Goal: Transaction & Acquisition: Purchase product/service

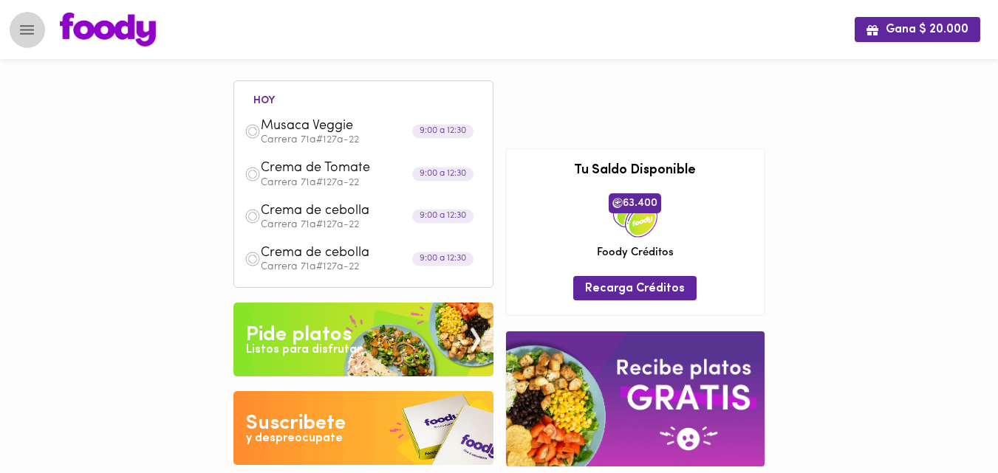
click at [24, 32] on icon "Menu" at bounding box center [27, 30] width 18 height 18
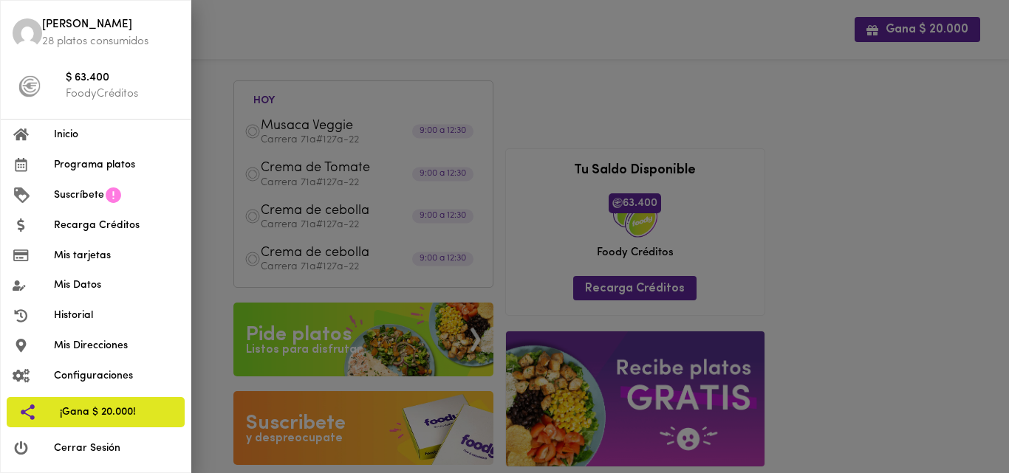
click at [64, 130] on span "Inicio" at bounding box center [116, 135] width 125 height 16
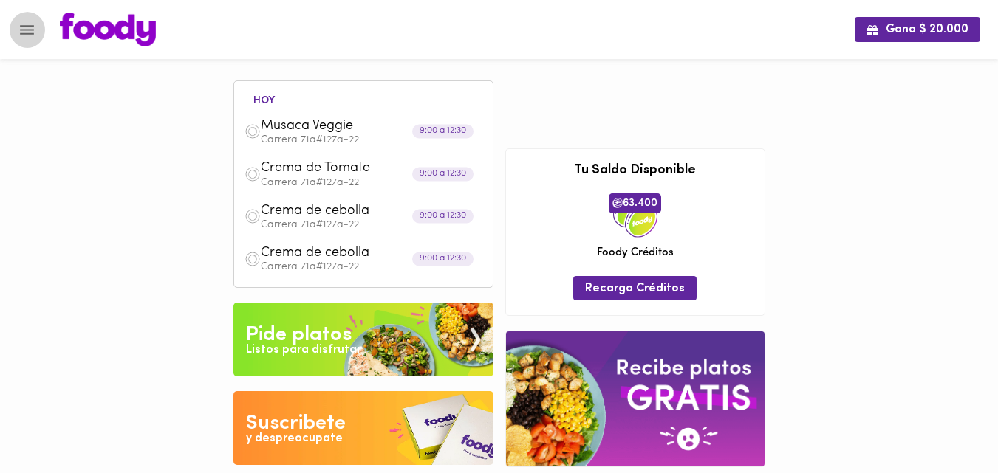
click at [24, 29] on icon "Menu" at bounding box center [27, 30] width 14 height 10
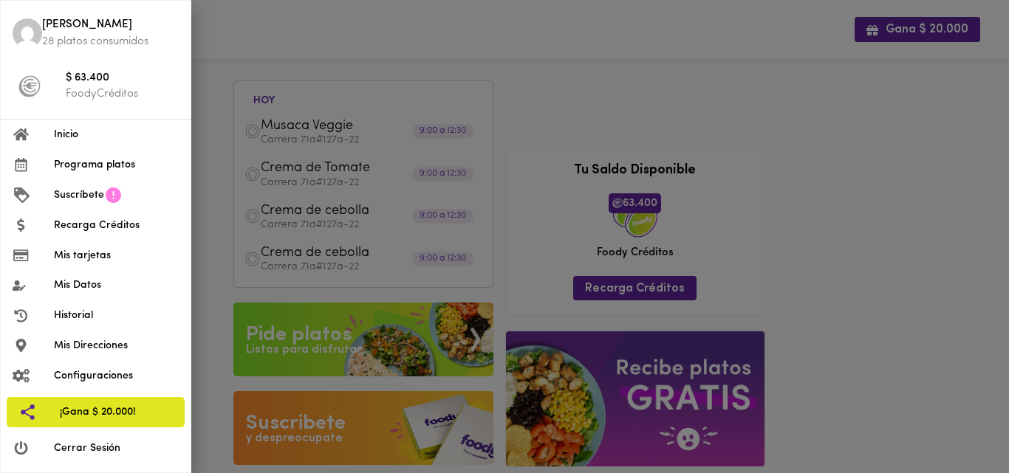
click at [27, 34] on img at bounding box center [28, 33] width 30 height 30
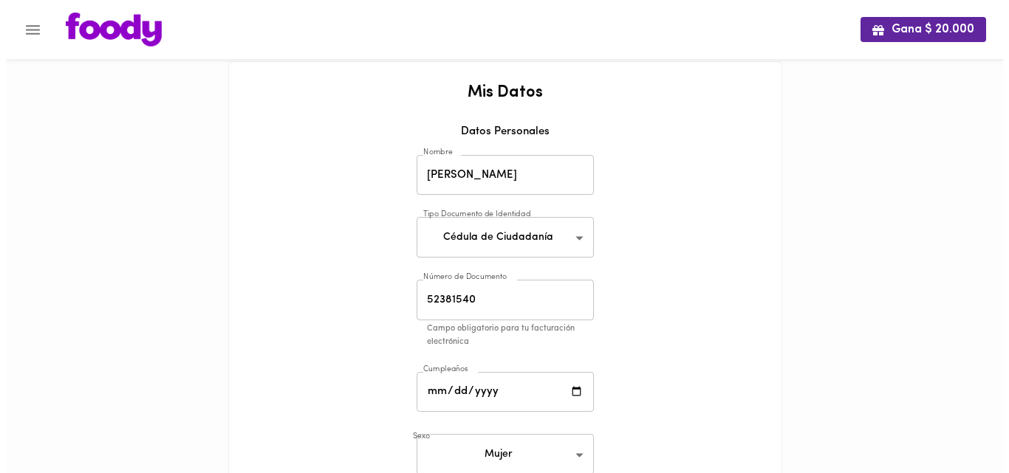
scroll to position [11, 0]
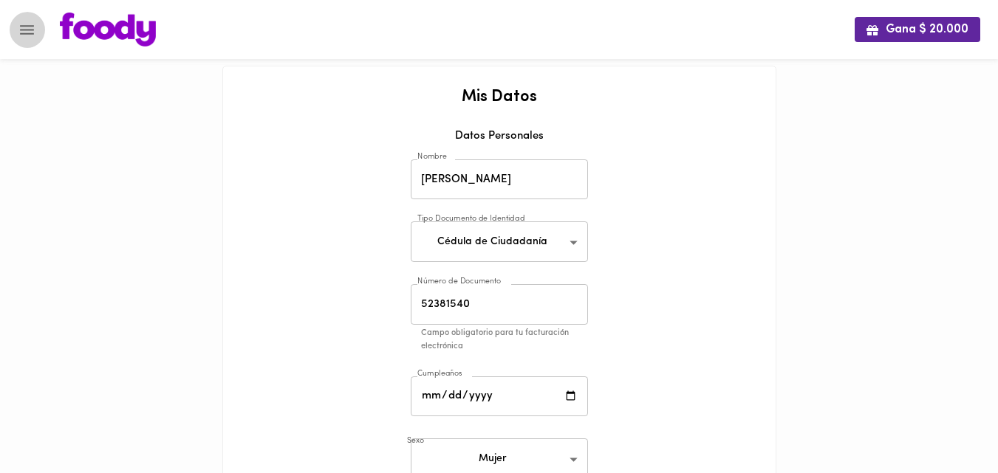
click at [26, 31] on icon "Menu" at bounding box center [27, 30] width 18 height 18
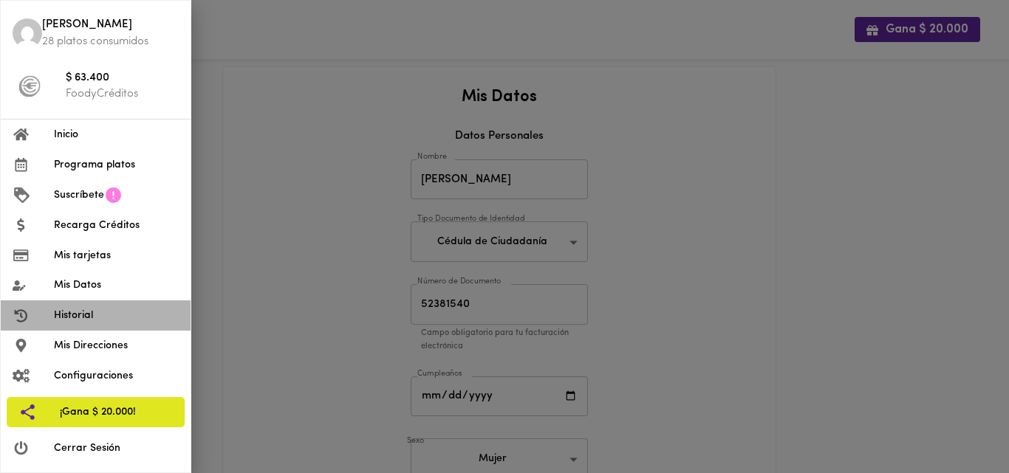
click at [81, 312] on span "Historial" at bounding box center [116, 316] width 125 height 16
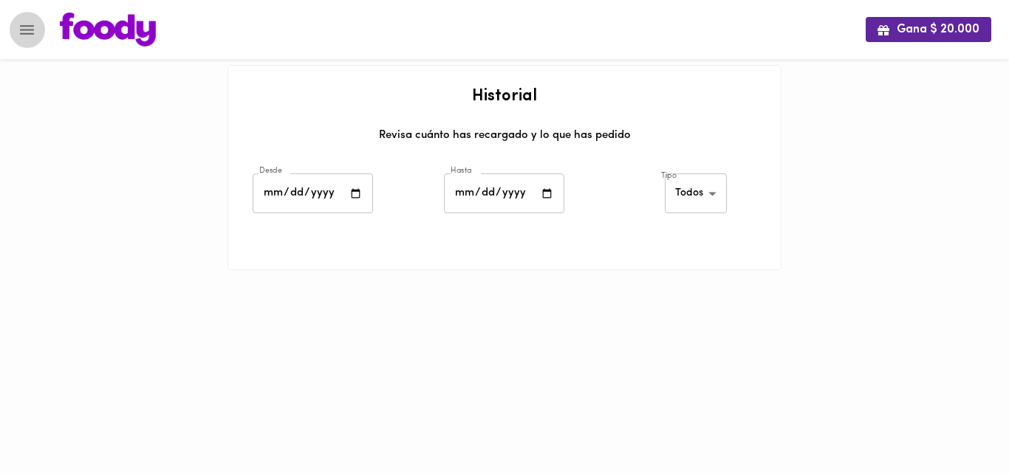
click at [24, 26] on icon "Menu" at bounding box center [27, 30] width 14 height 10
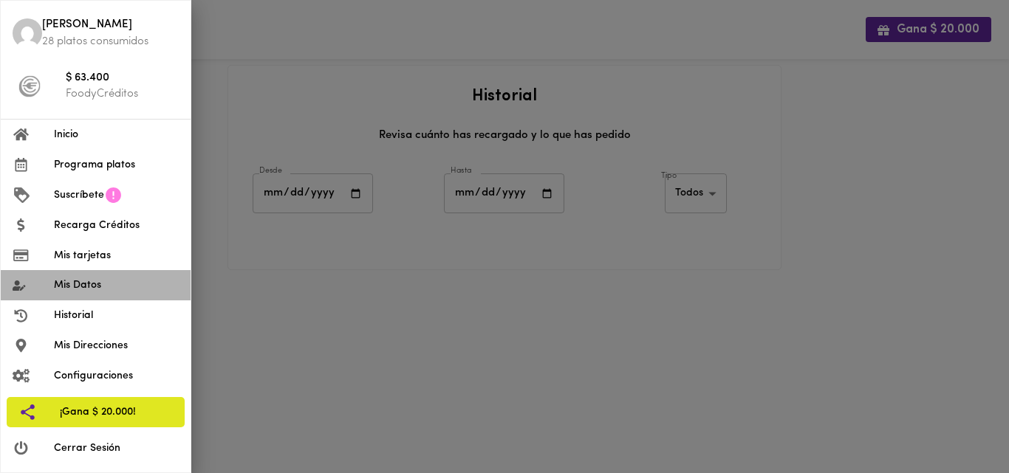
click at [81, 287] on span "Mis Datos" at bounding box center [116, 286] width 125 height 16
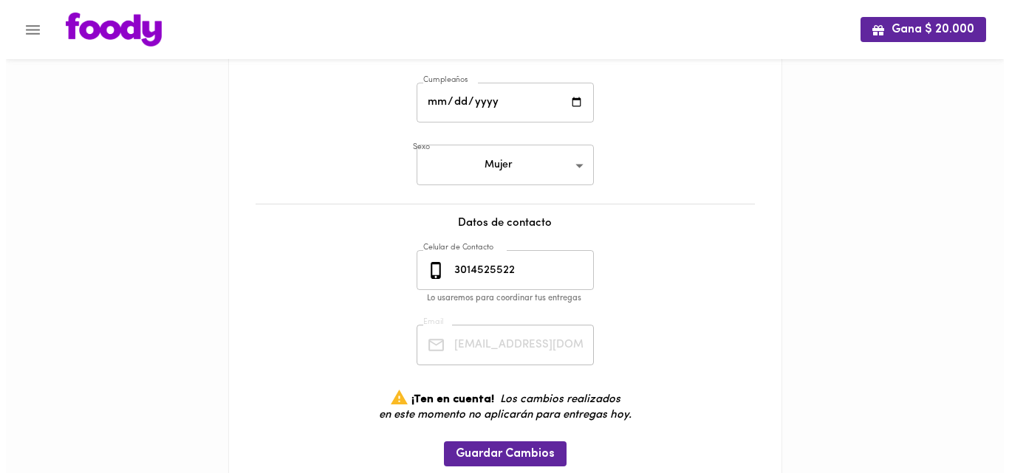
scroll to position [364, 0]
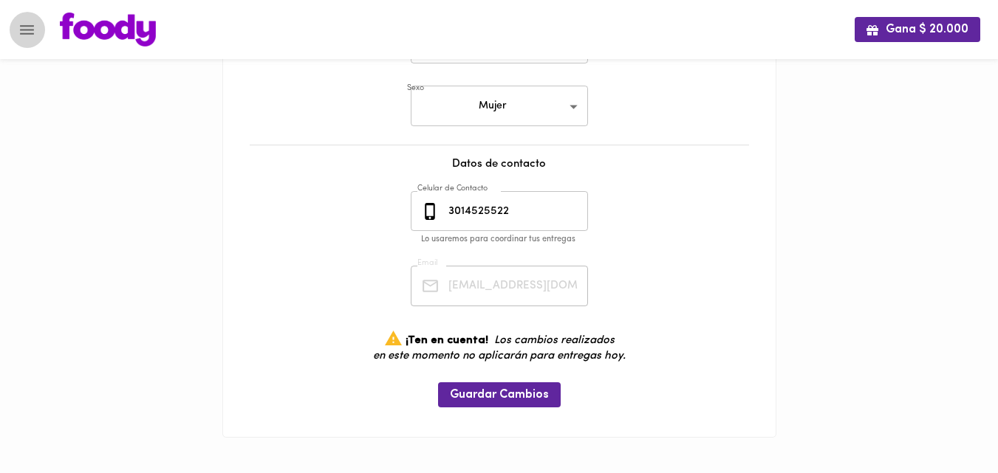
click at [20, 24] on icon "Menu" at bounding box center [27, 30] width 18 height 18
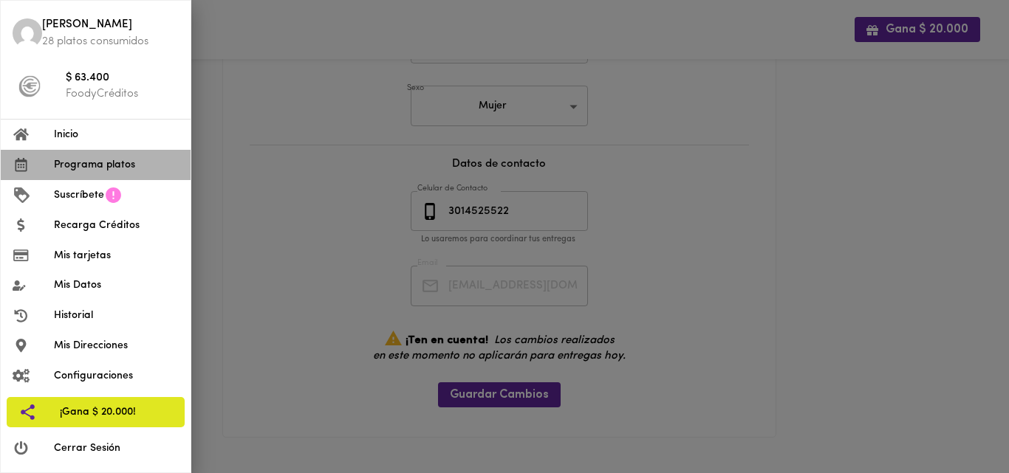
click at [83, 164] on span "Programa platos" at bounding box center [116, 165] width 125 height 16
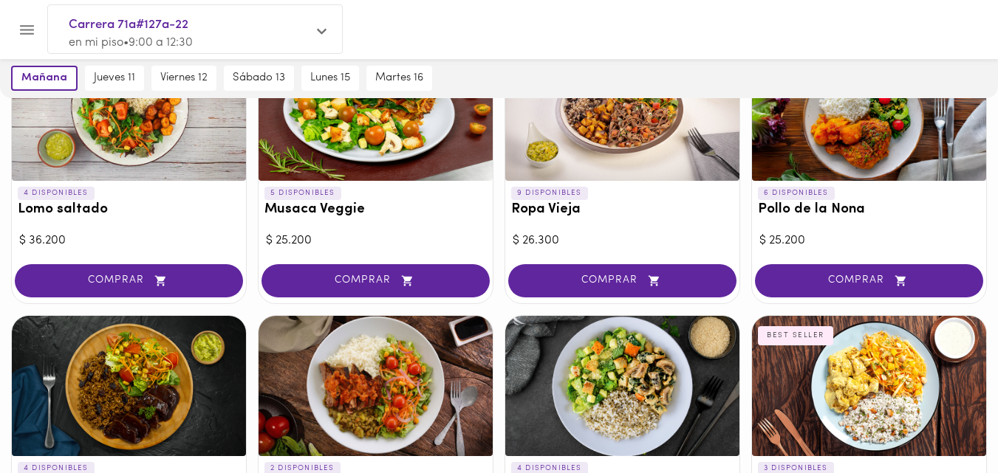
scroll to position [404, 0]
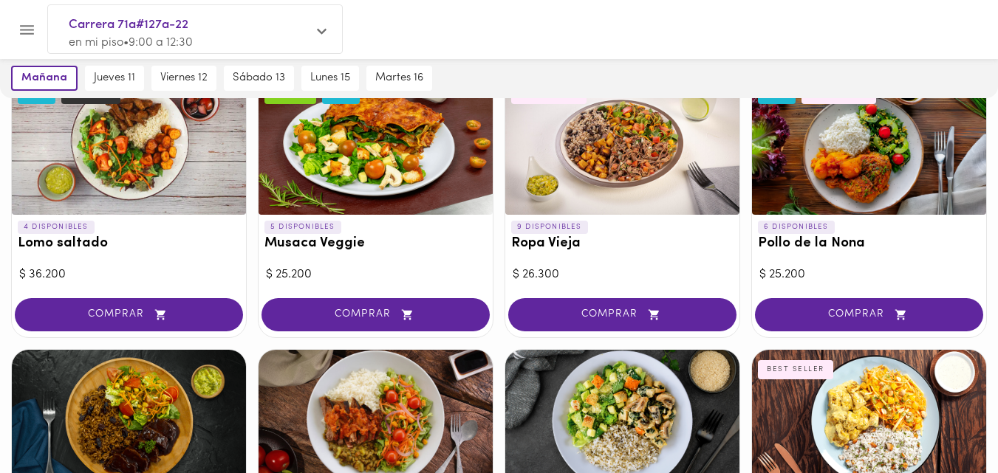
click at [982, 129] on div at bounding box center [869, 145] width 234 height 140
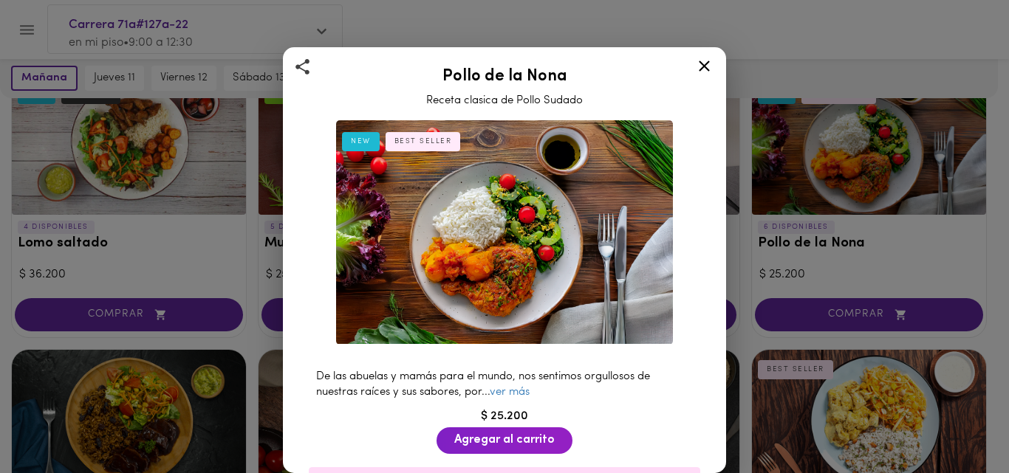
click at [702, 66] on icon at bounding box center [704, 66] width 18 height 18
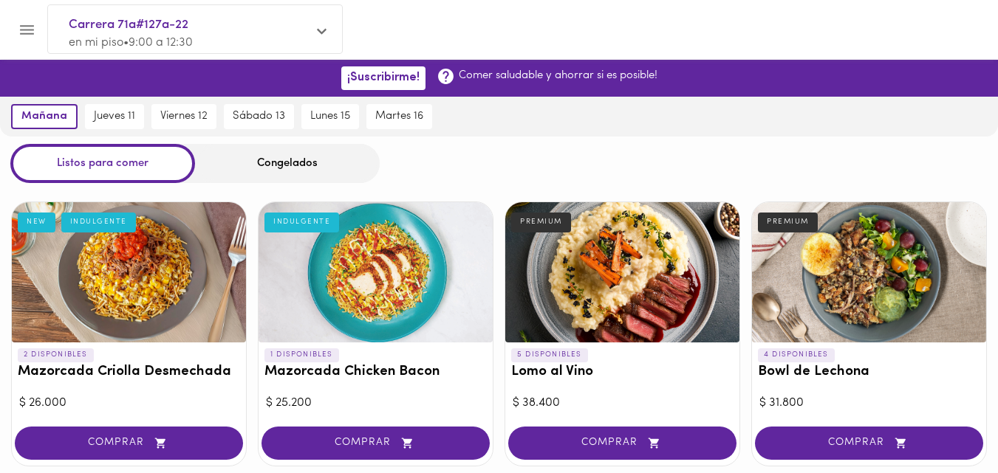
click at [290, 164] on div "Congelados" at bounding box center [287, 163] width 185 height 39
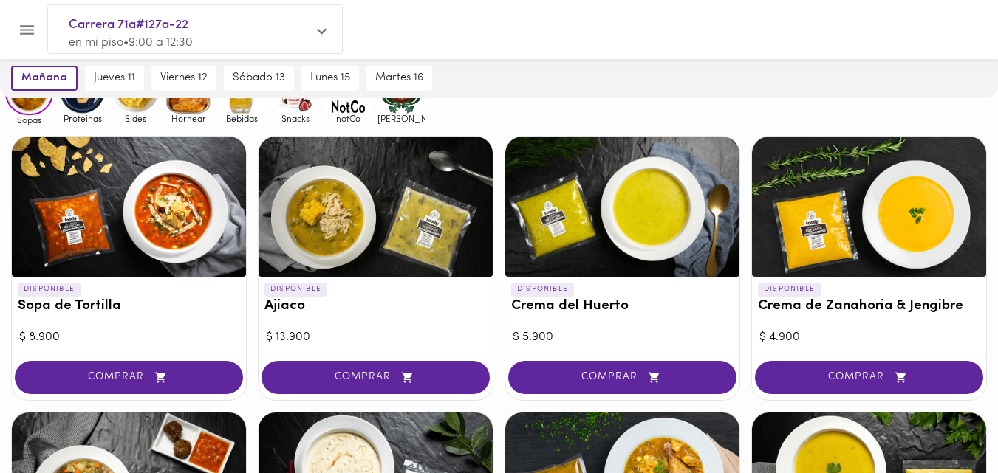
scroll to position [118, 0]
